Goal: Check status: Check status

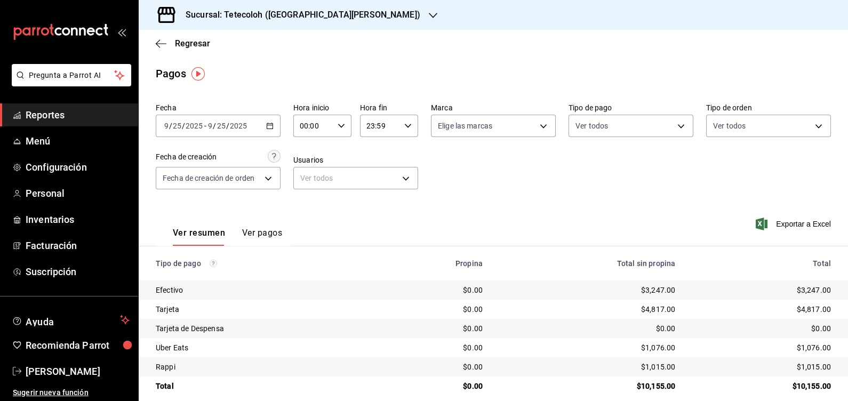
click at [243, 19] on h3 "Sucursal: Tetecoloh ([GEOGRAPHIC_DATA][PERSON_NAME])" at bounding box center [298, 15] width 243 height 13
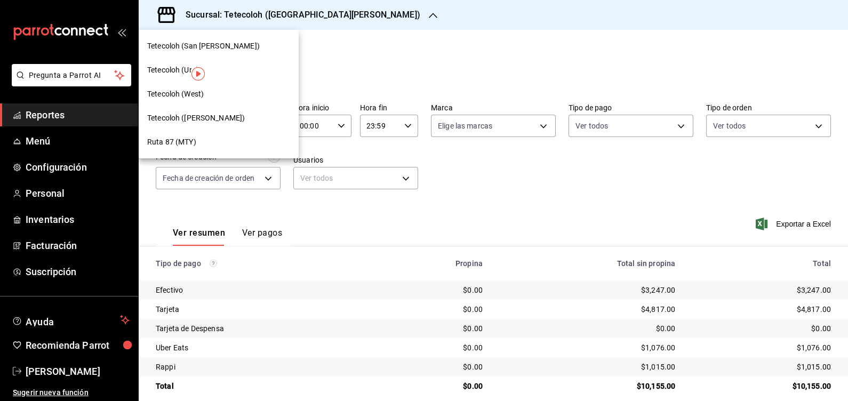
click at [168, 71] on span "Tetecoloh (Uro)" at bounding box center [173, 70] width 52 height 11
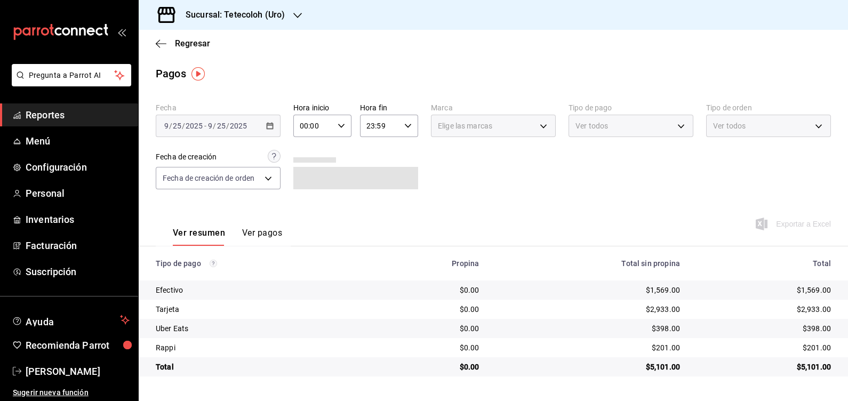
click at [606, 59] on main "Regresar Pagos Fecha [DATE] [DATE] - [DATE] [DATE] Hora inicio 00:00 Hora inici…" at bounding box center [494, 215] width 710 height 371
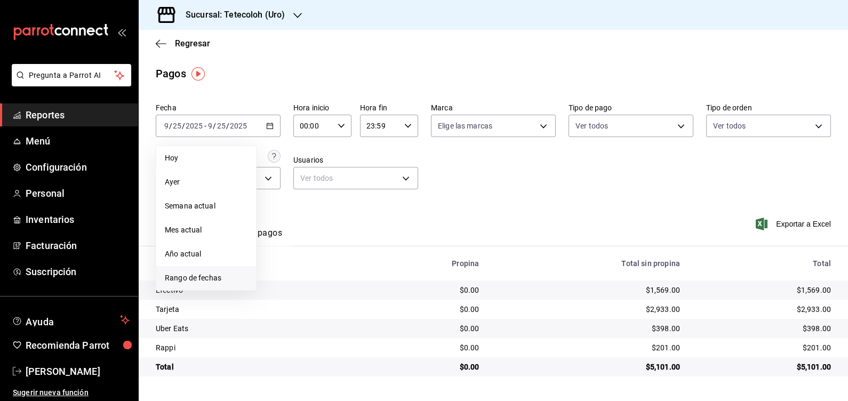
click at [211, 280] on span "Rango de fechas" at bounding box center [206, 278] width 83 height 11
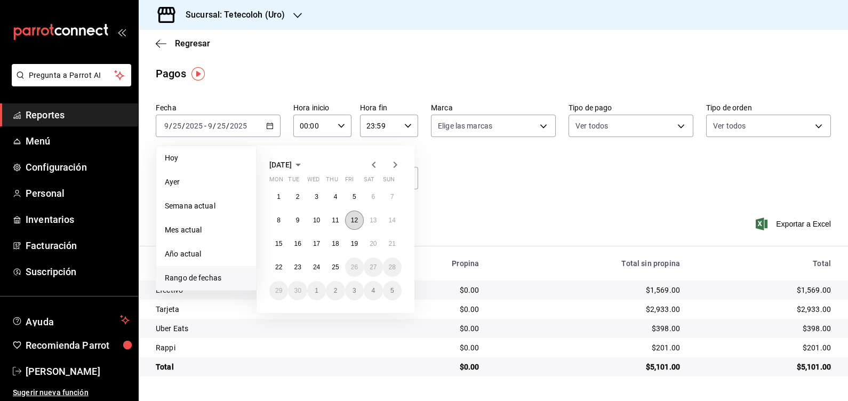
click at [350, 226] on button "12" at bounding box center [354, 220] width 19 height 19
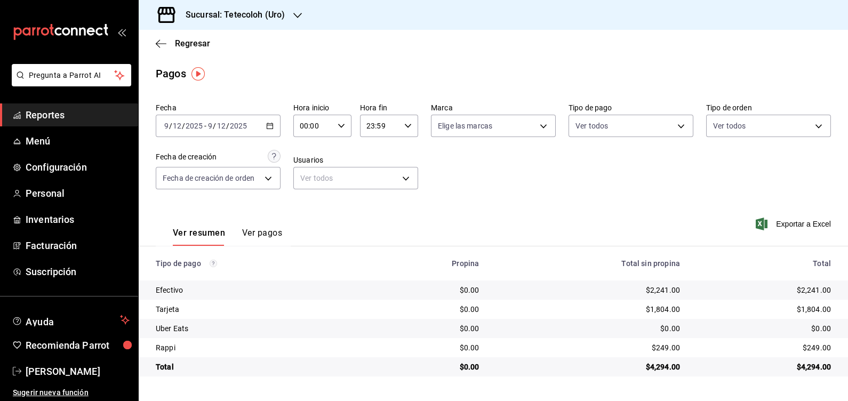
click at [373, 125] on input "23:59" at bounding box center [380, 125] width 40 height 21
click at [376, 216] on span "13" at bounding box center [375, 215] width 12 height 9
type input "13:59"
click at [555, 188] on div at bounding box center [424, 200] width 848 height 401
